Goal: Check status: Check status

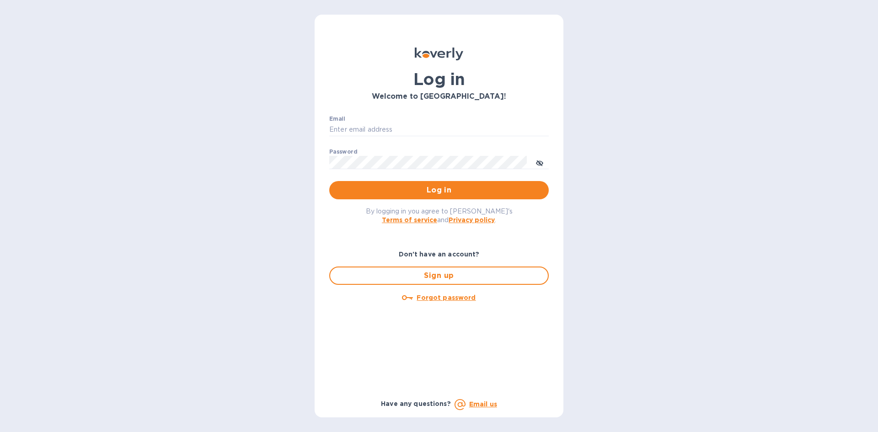
type input "[EMAIL_ADDRESS][DOMAIN_NAME]"
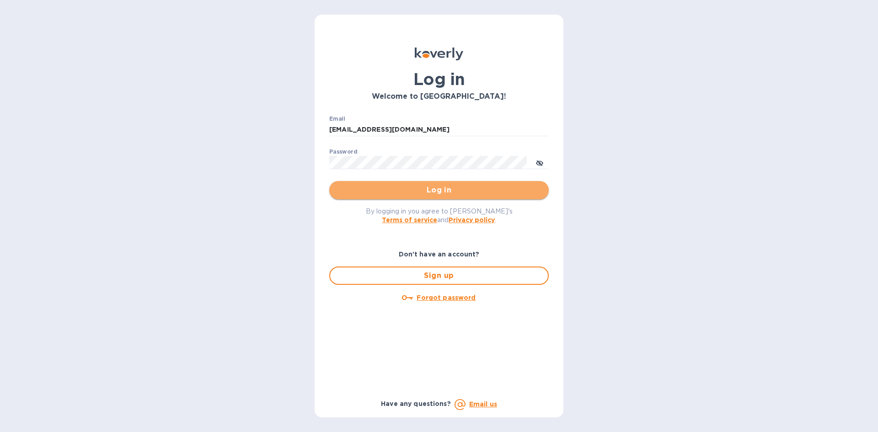
click at [469, 194] on span "Log in" at bounding box center [439, 190] width 205 height 11
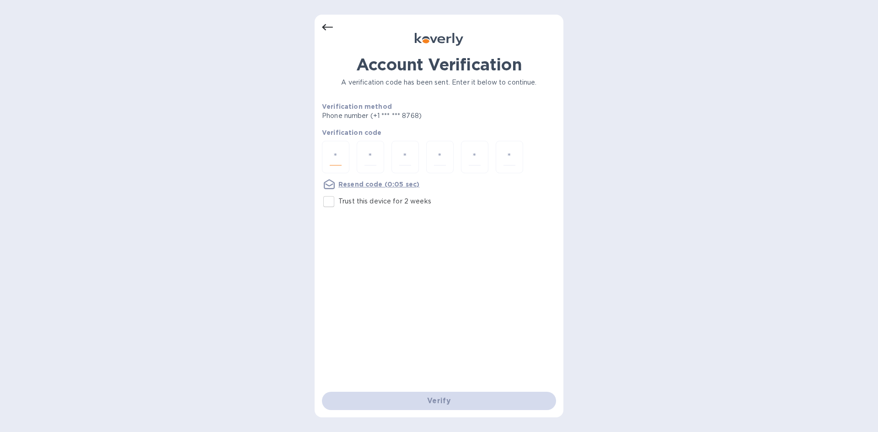
click at [339, 156] on input "number" at bounding box center [336, 157] width 12 height 17
type input "9"
type input "2"
type input "7"
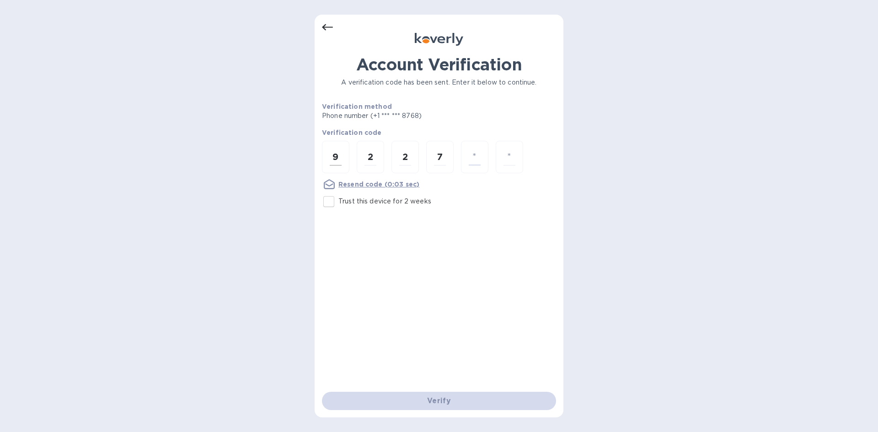
type input "9"
type input "3"
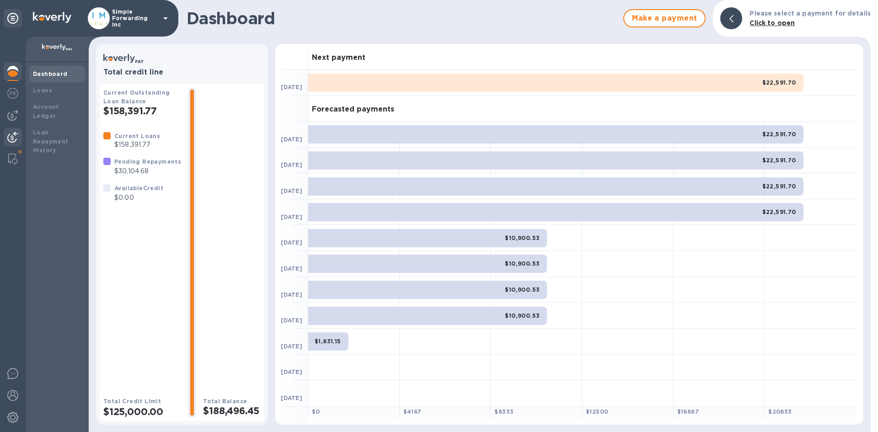
click at [11, 139] on img at bounding box center [12, 137] width 11 height 11
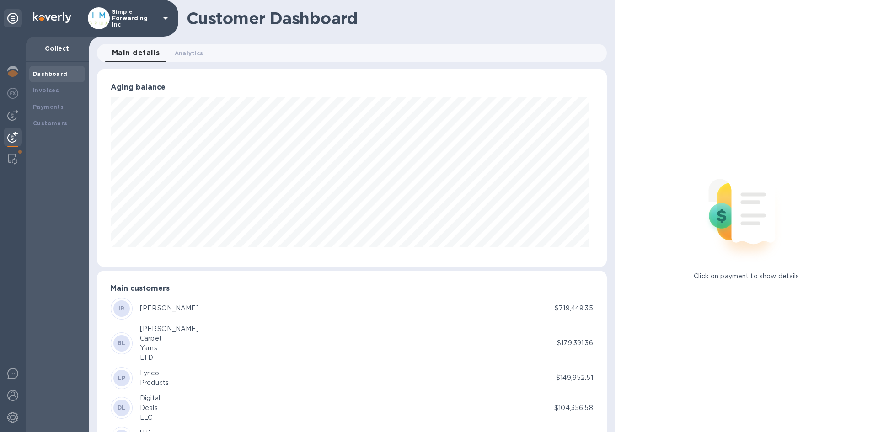
scroll to position [457250, 456941]
click at [52, 128] on div "Customers" at bounding box center [57, 123] width 56 height 16
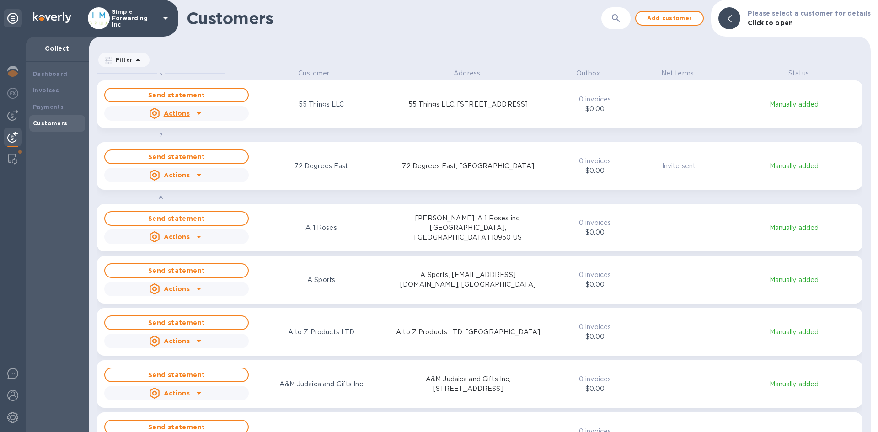
scroll to position [357, 779]
click at [621, 16] on icon "button" at bounding box center [616, 18] width 11 height 11
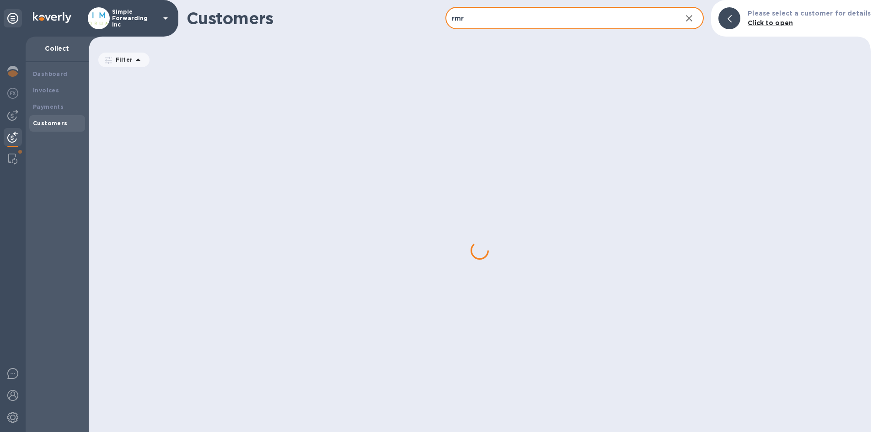
type input "rmr"
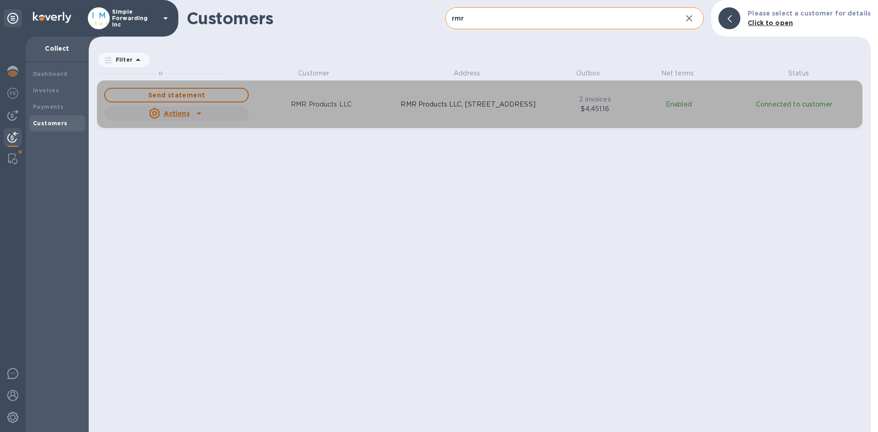
click at [454, 91] on div "Send statement Actions RMR Products LLC RMR Products LLC, [STREET_ADDRESS]" at bounding box center [322, 104] width 440 height 37
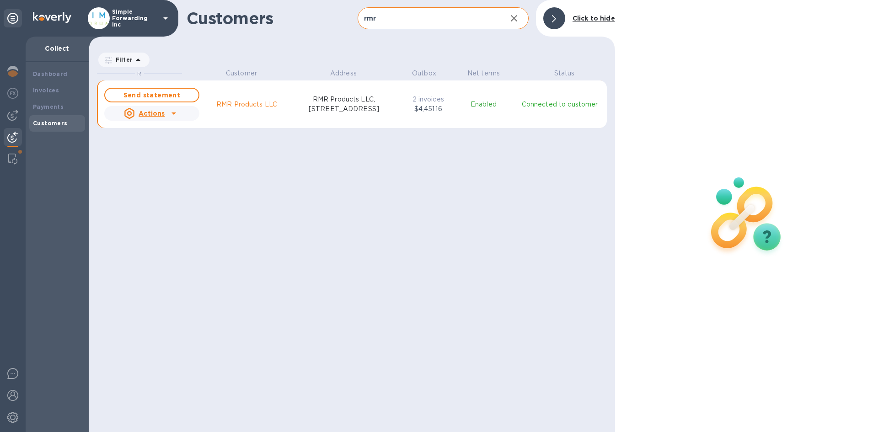
scroll to position [7, 4]
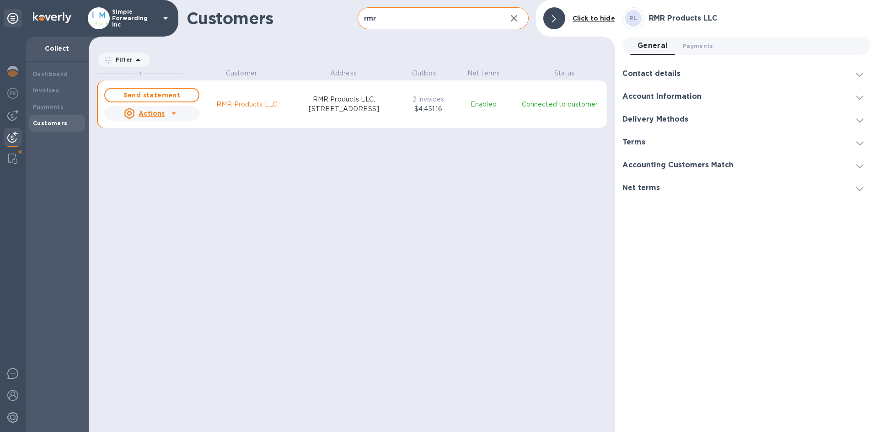
click at [663, 192] on div "Net terms" at bounding box center [645, 188] width 45 height 9
